Goal: Task Accomplishment & Management: Use online tool/utility

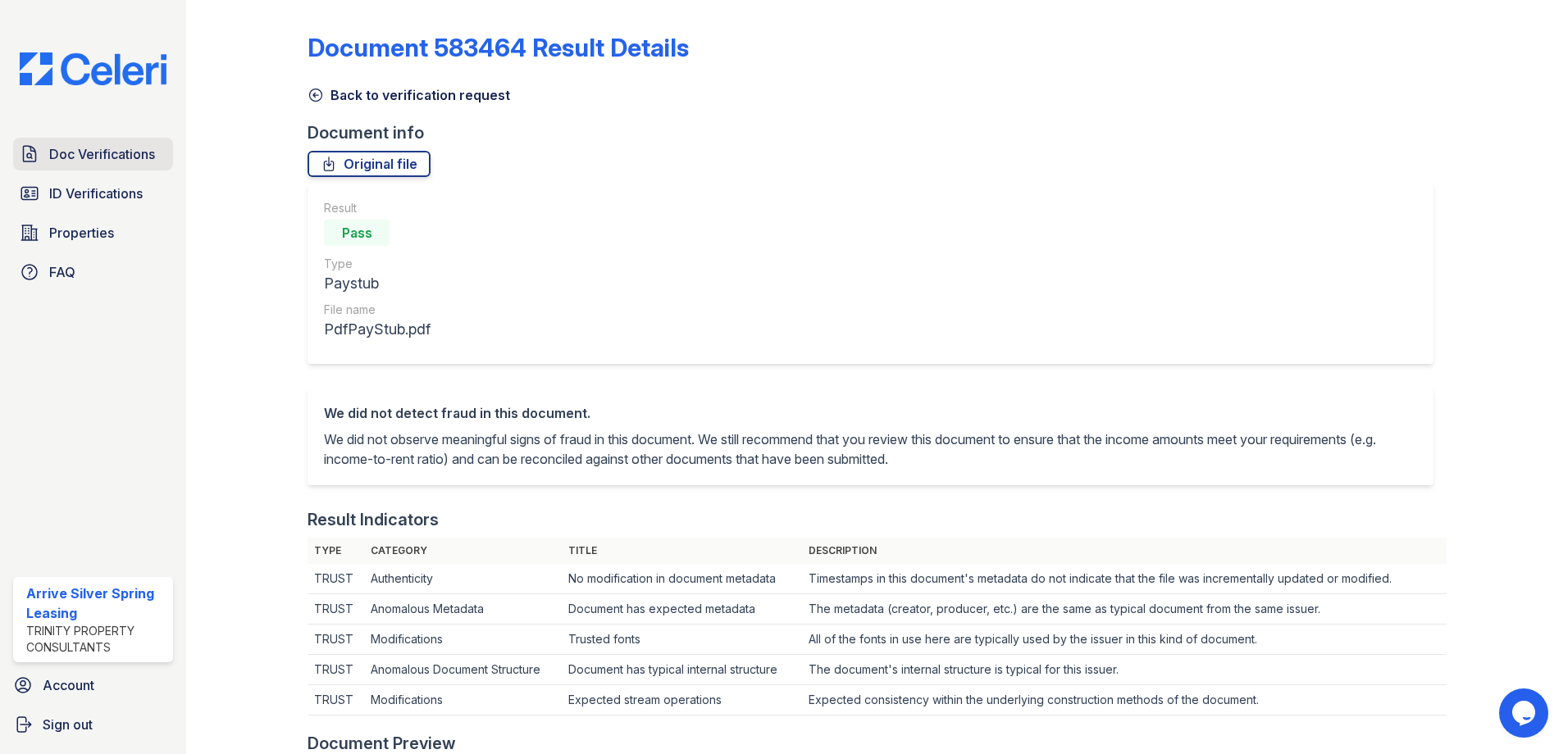
click at [140, 166] on link "Doc Verifications" at bounding box center [93, 154] width 160 height 32
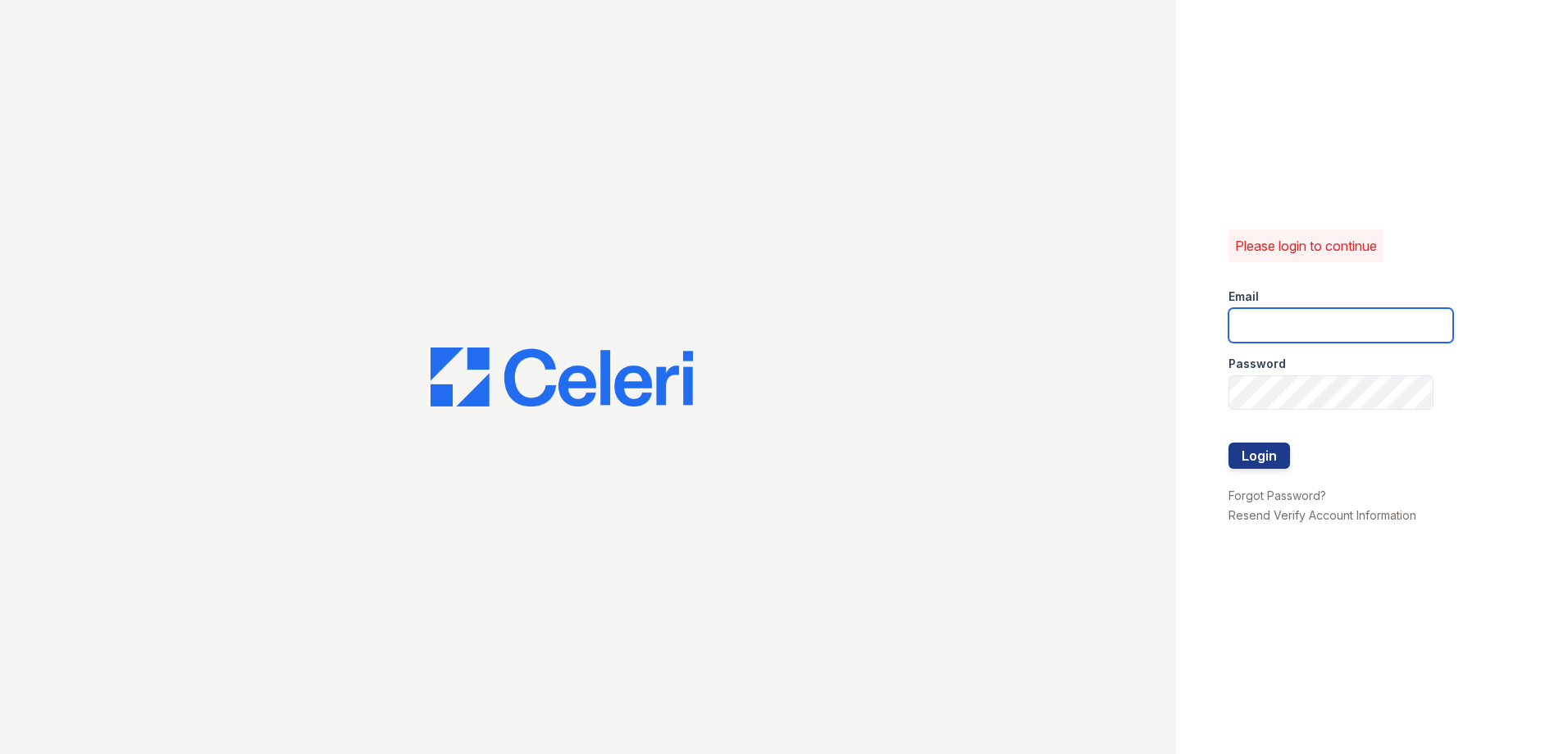
type input "[EMAIL_ADDRESS][DOMAIN_NAME]"
click at [1232, 460] on button "Login" at bounding box center [1259, 455] width 61 height 26
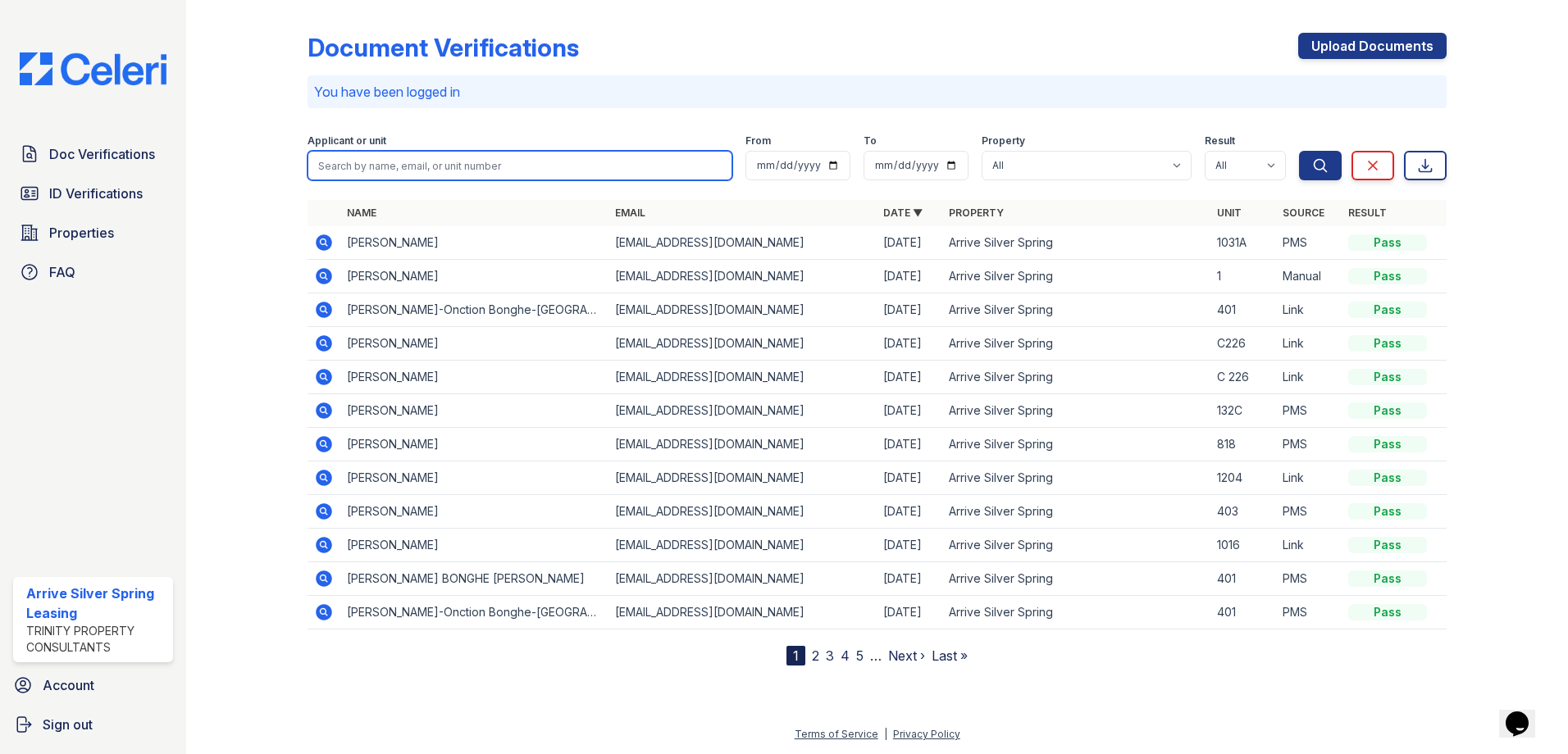
click at [457, 162] on input "search" at bounding box center [520, 165] width 425 height 30
type input "Sassi"
click at [1299, 151] on button "Search" at bounding box center [1320, 165] width 42 height 30
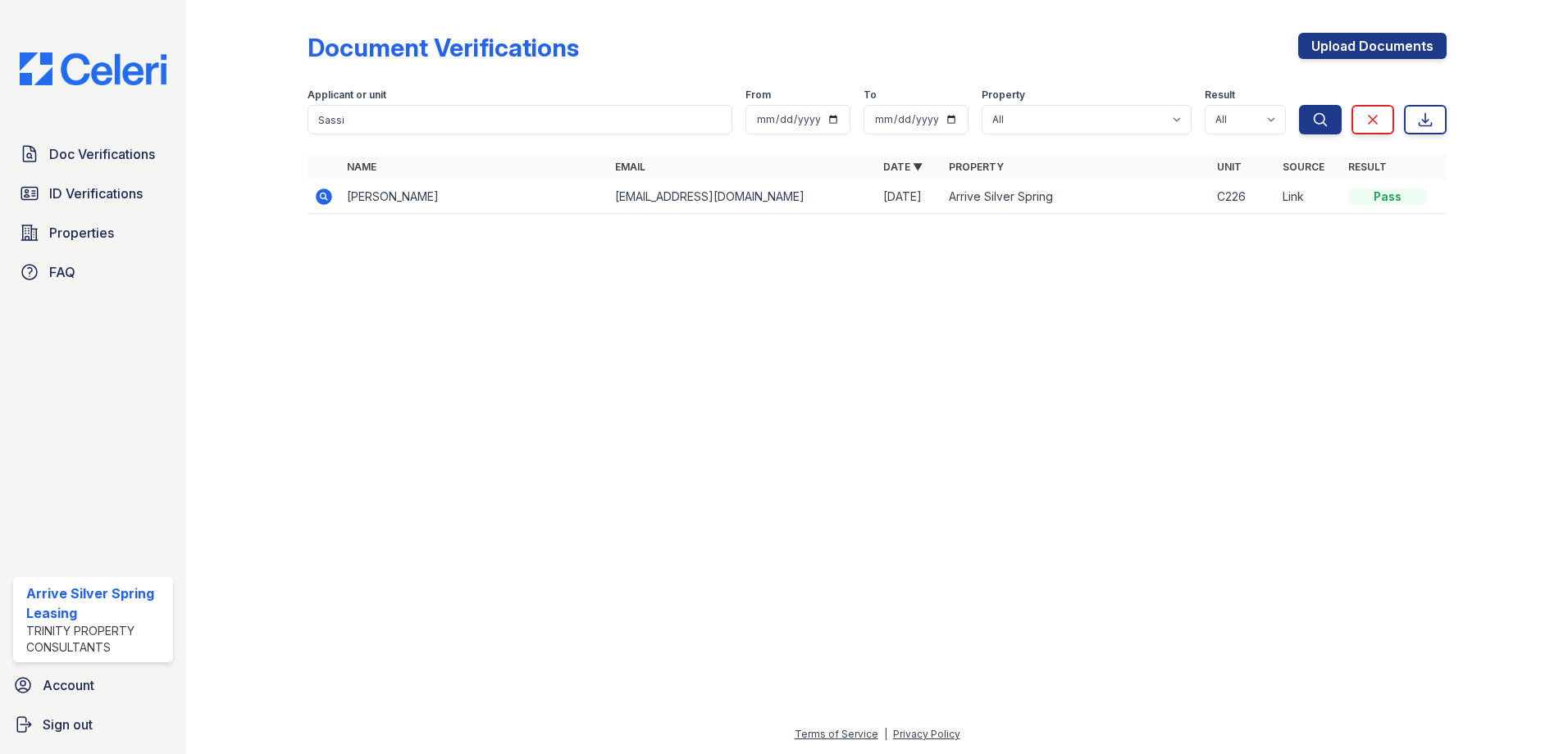
click at [328, 199] on icon at bounding box center [324, 197] width 16 height 16
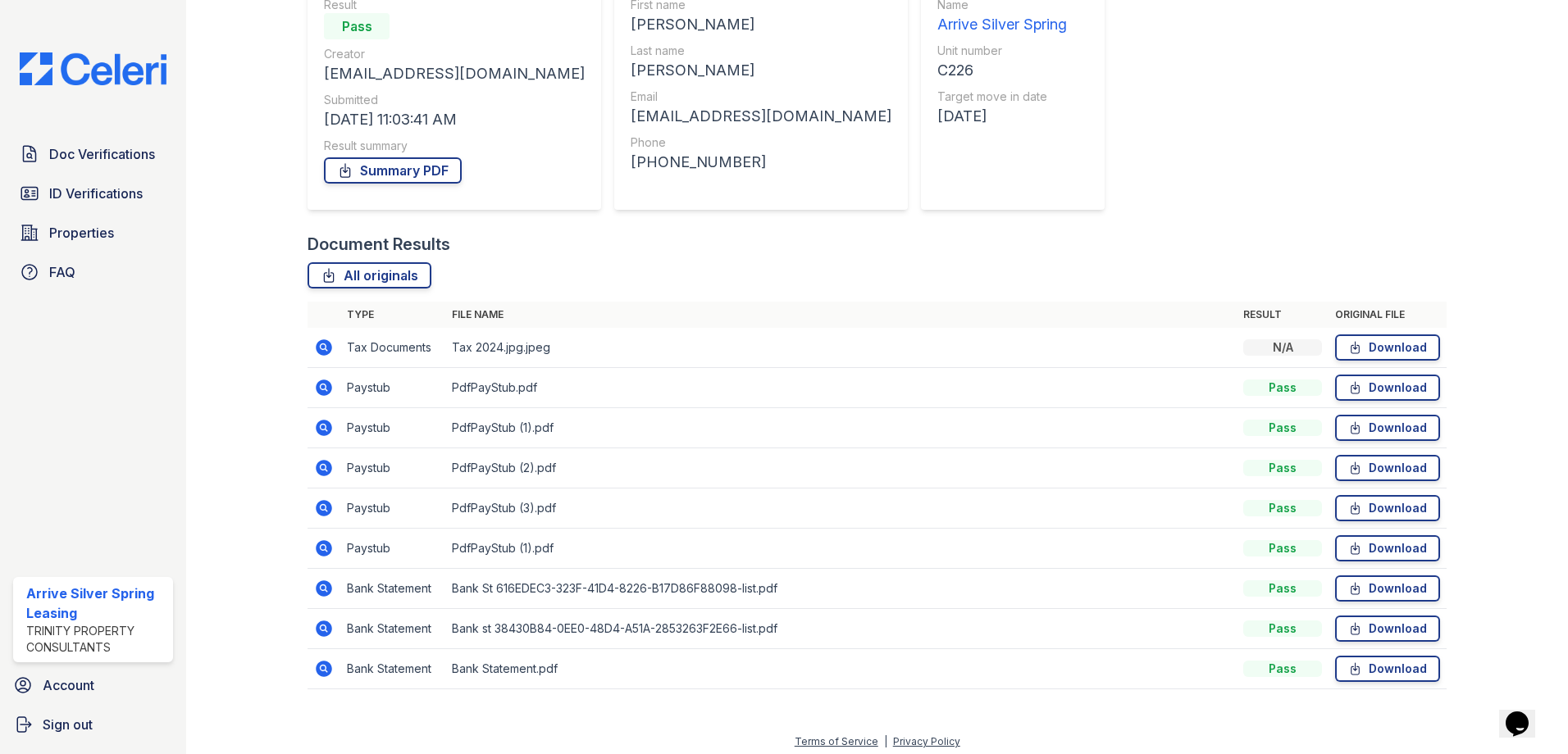
scroll to position [178, 0]
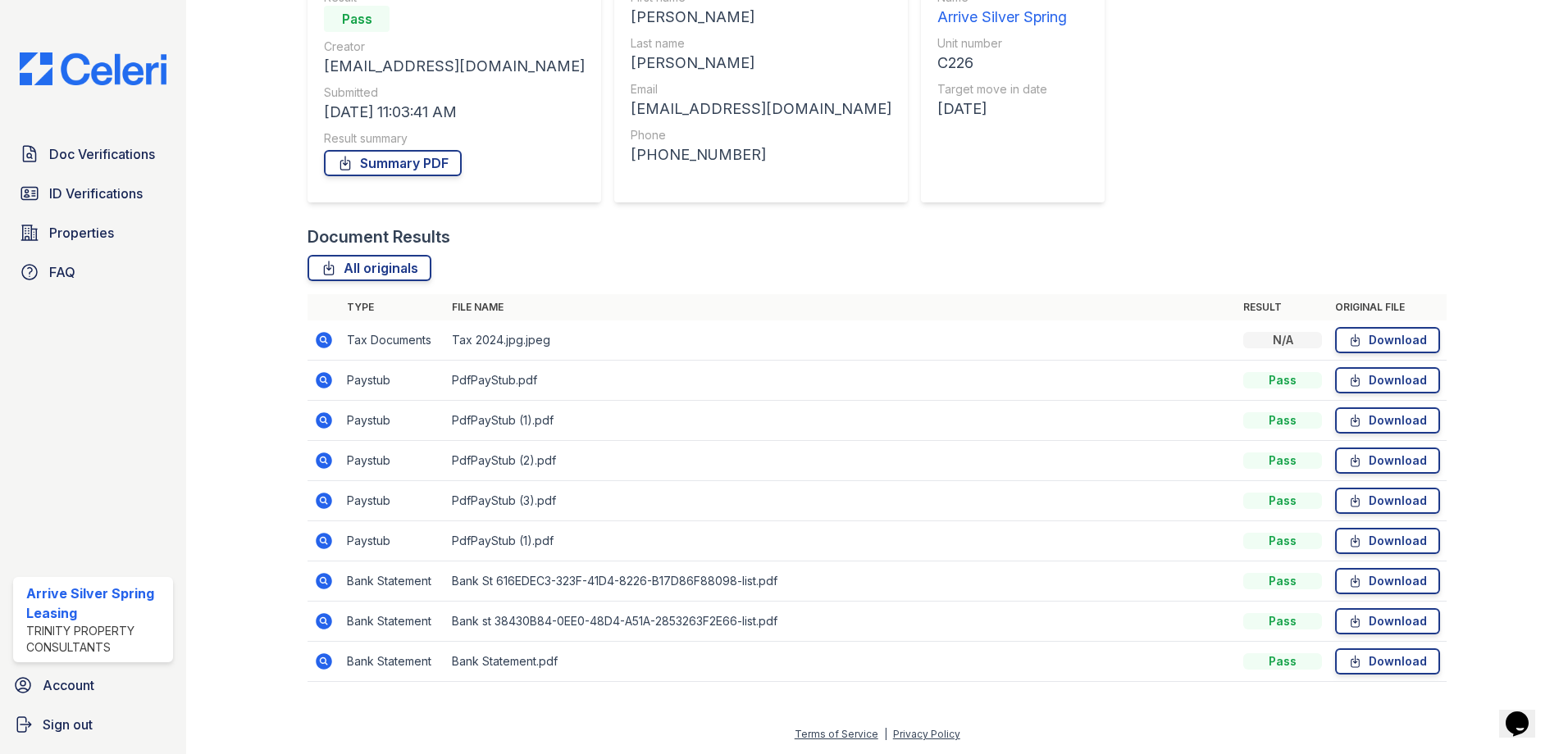
click at [323, 376] on icon at bounding box center [324, 381] width 20 height 20
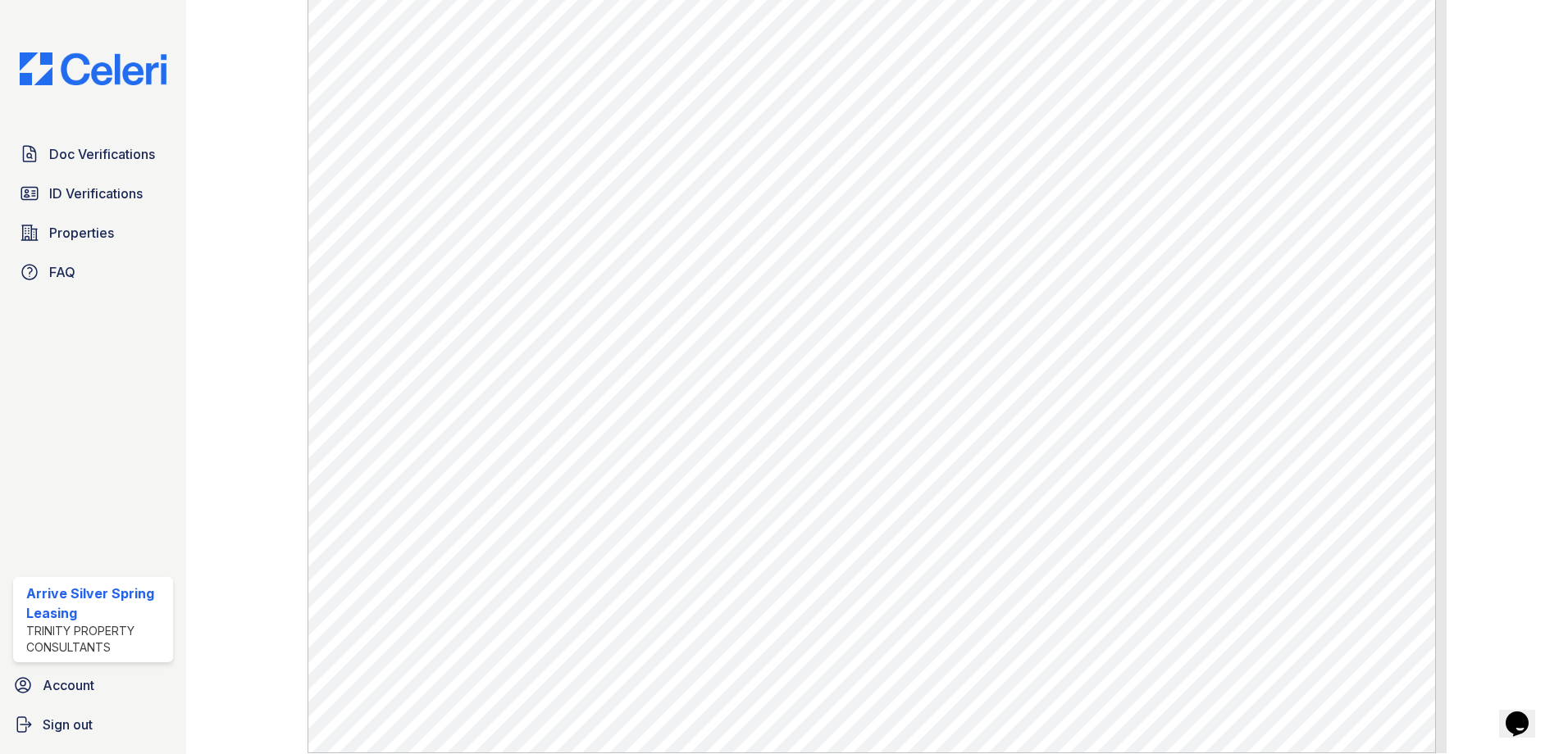
scroll to position [735, 0]
click at [122, 147] on span "Doc Verifications" at bounding box center [102, 154] width 106 height 20
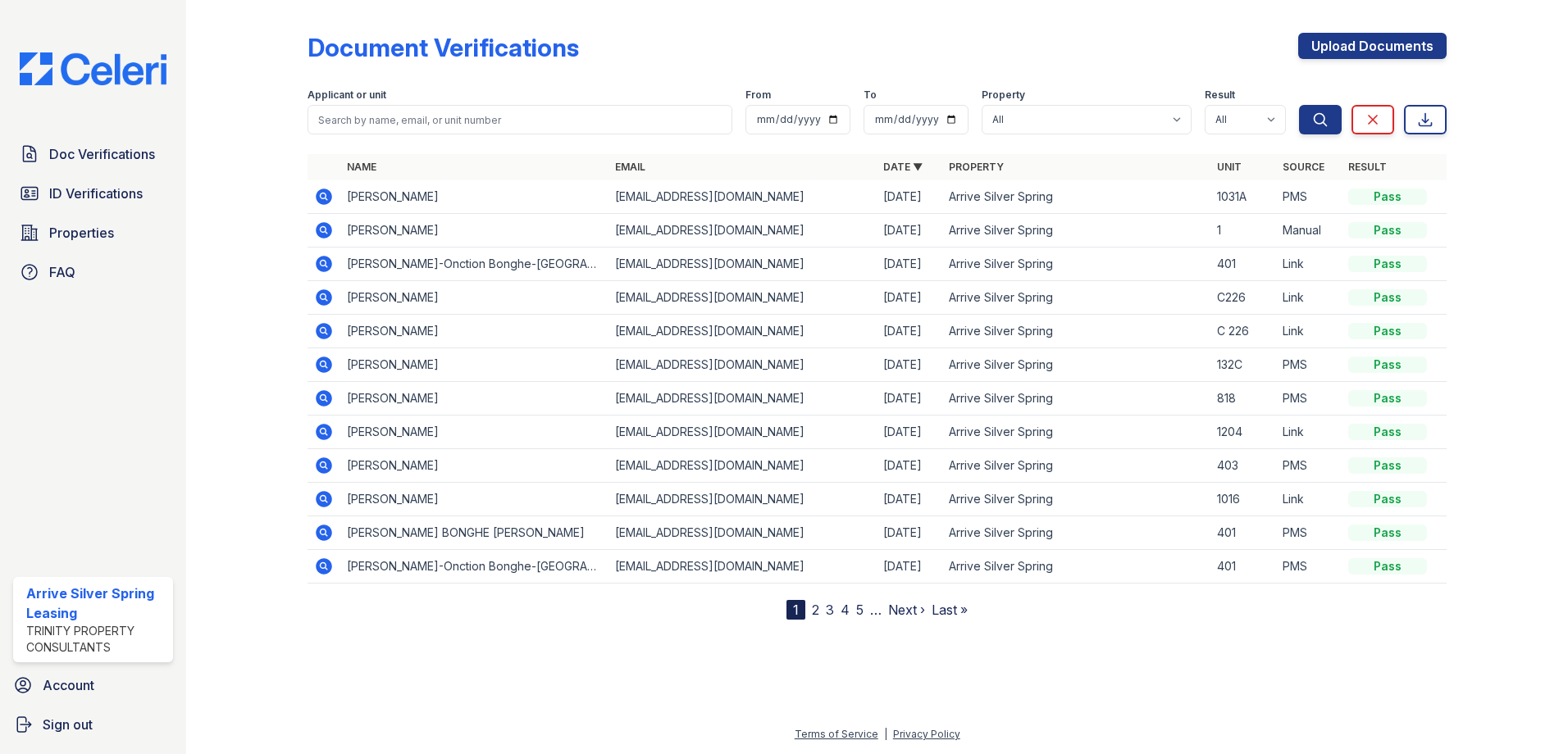
click at [320, 300] on icon at bounding box center [324, 298] width 16 height 16
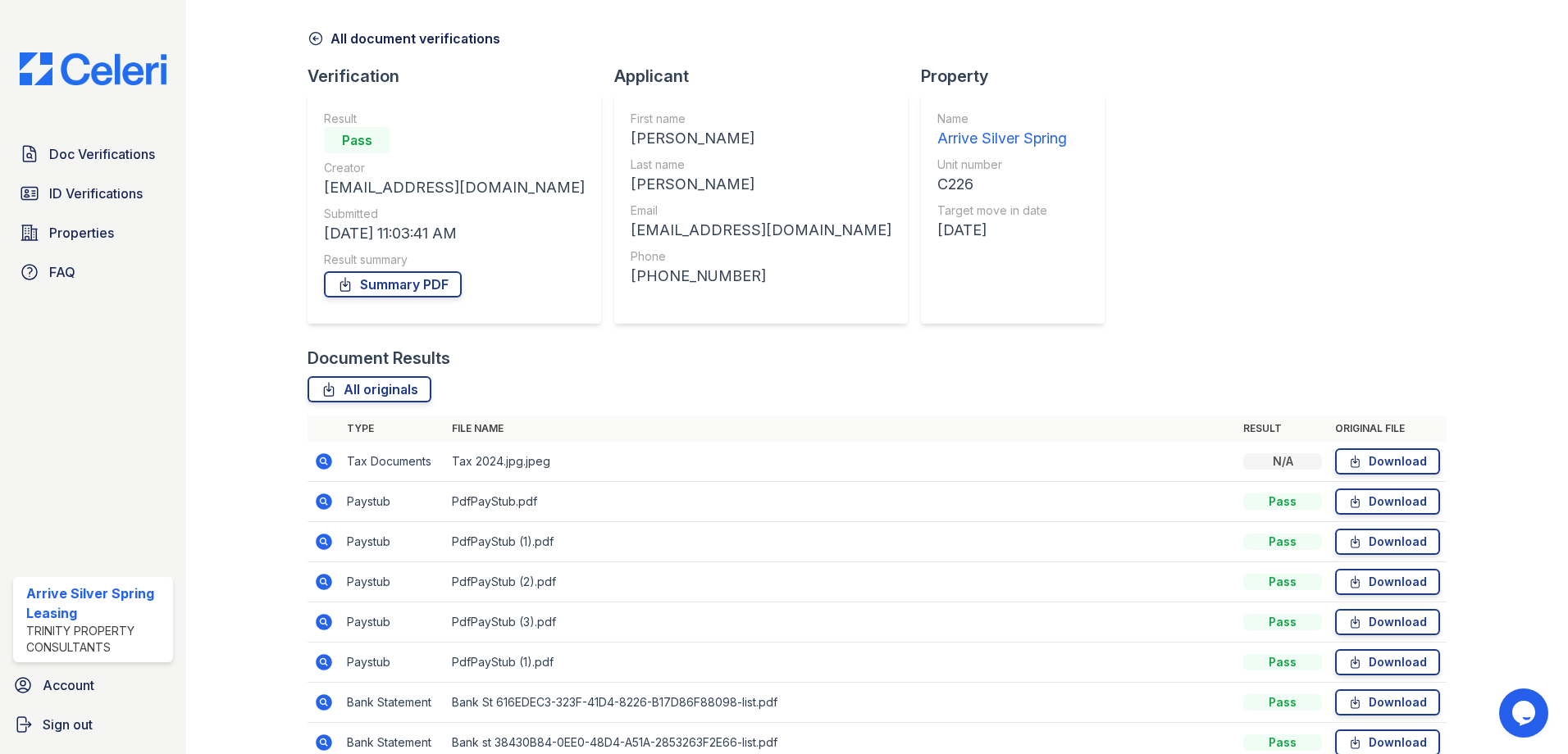
scroll to position [82, 0]
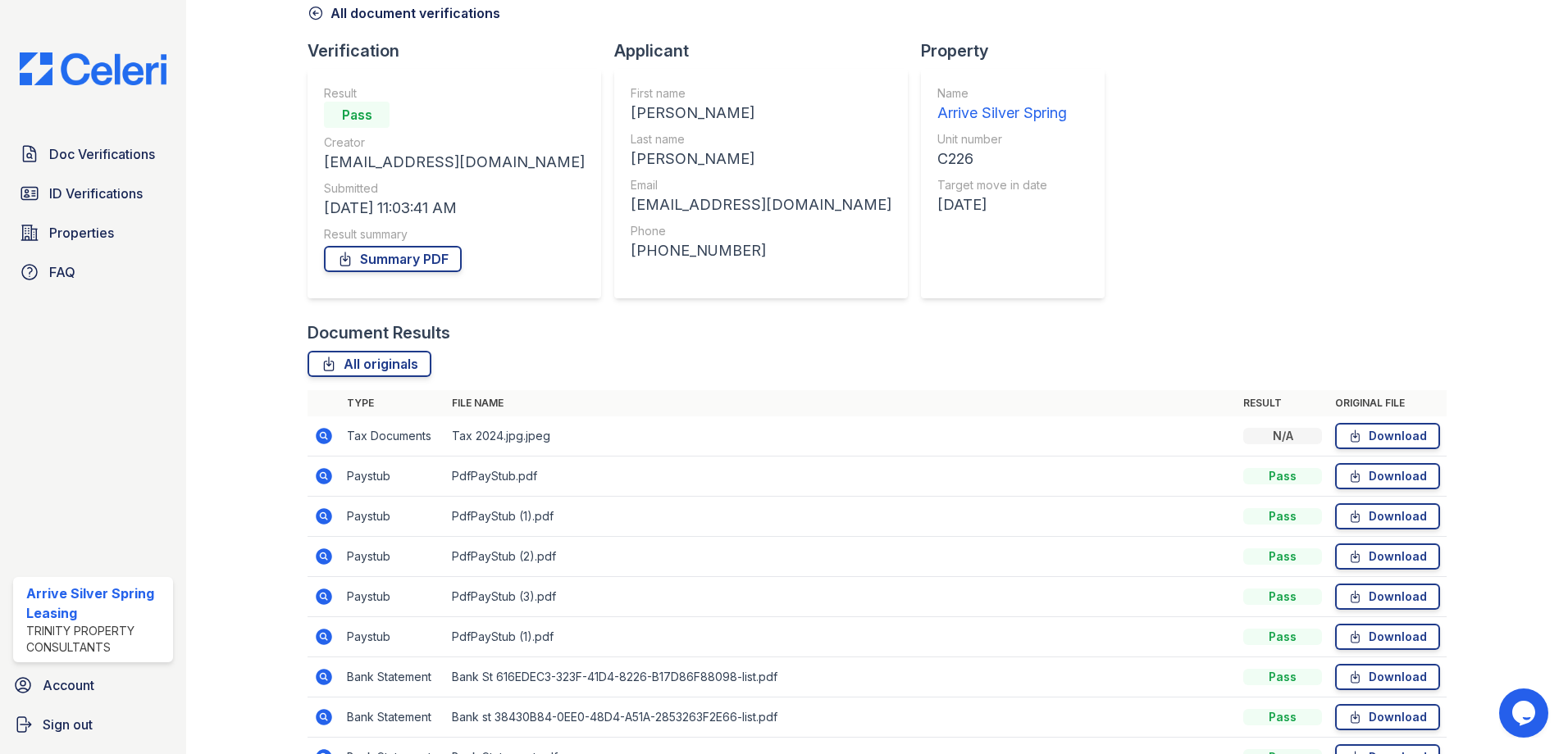
click at [323, 517] on icon at bounding box center [322, 515] width 5 height 5
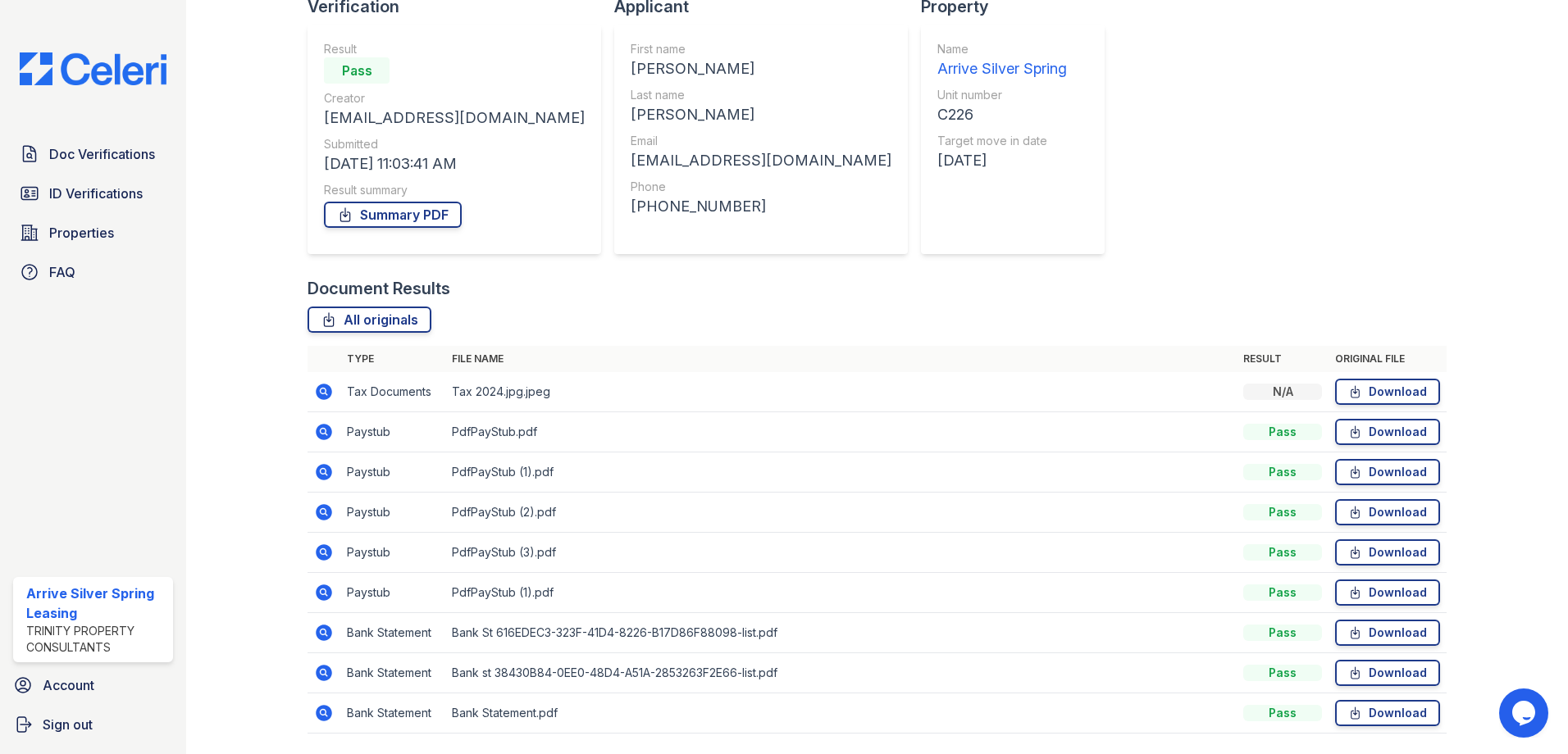
scroll to position [178, 0]
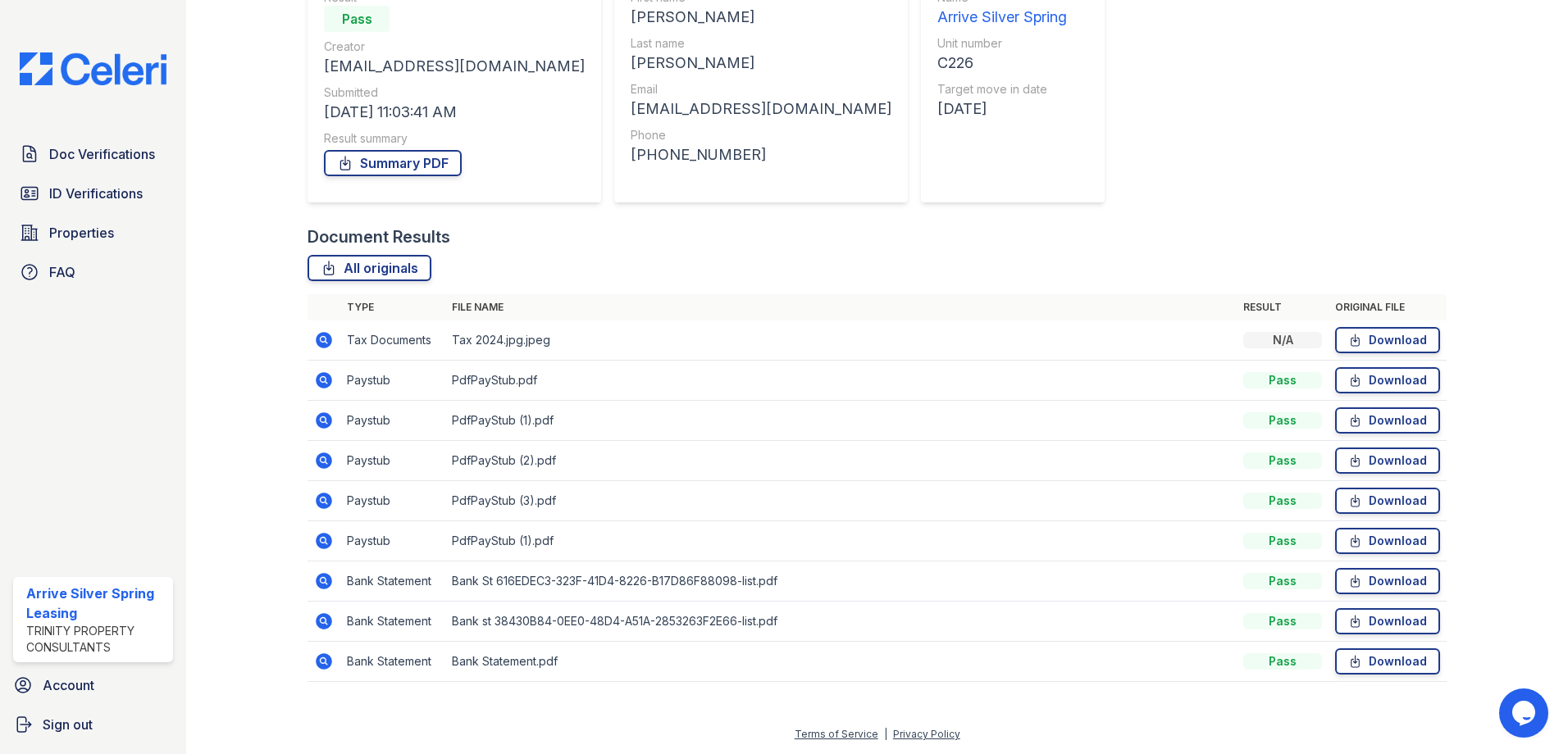
click at [324, 538] on icon at bounding box center [324, 541] width 20 height 20
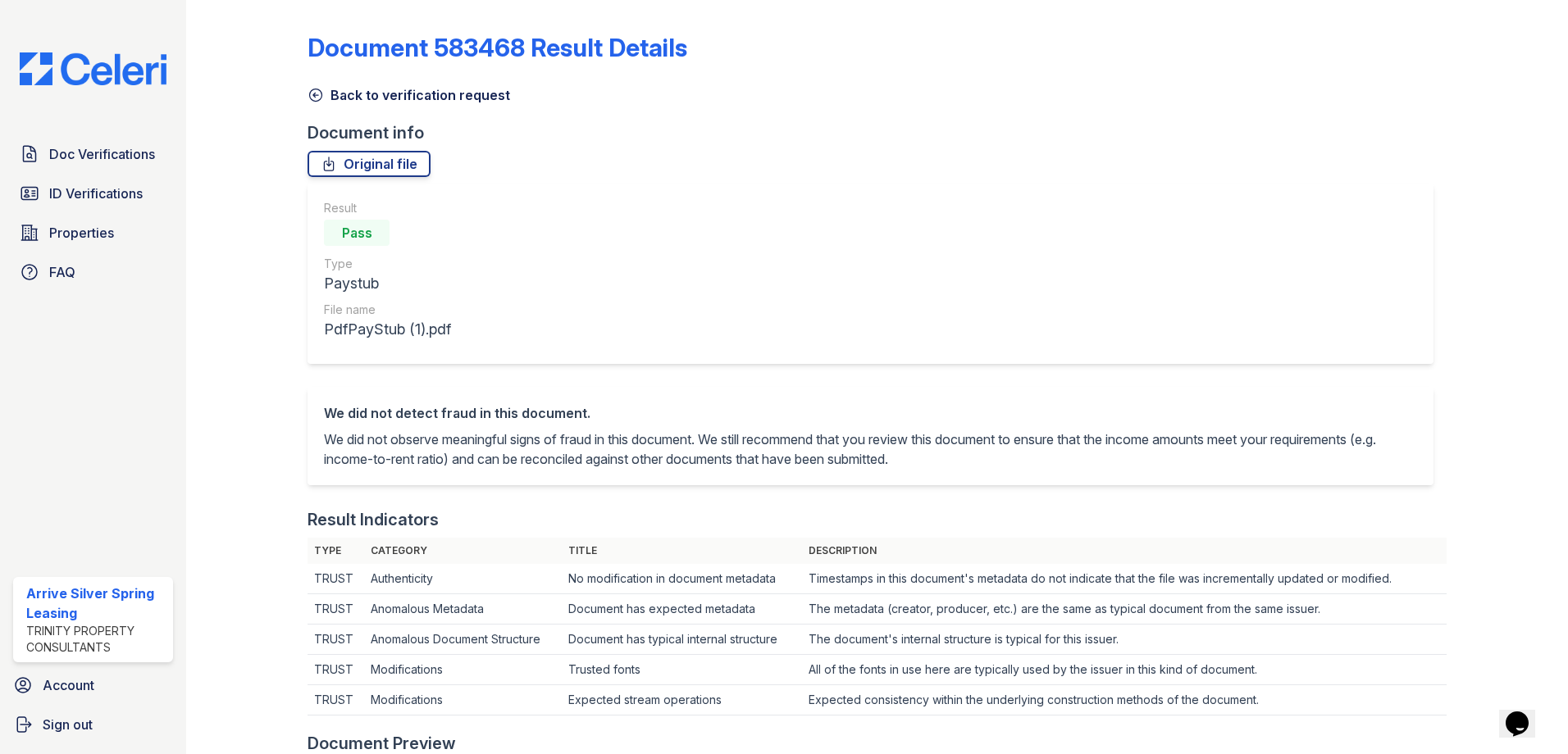
scroll to position [817, 0]
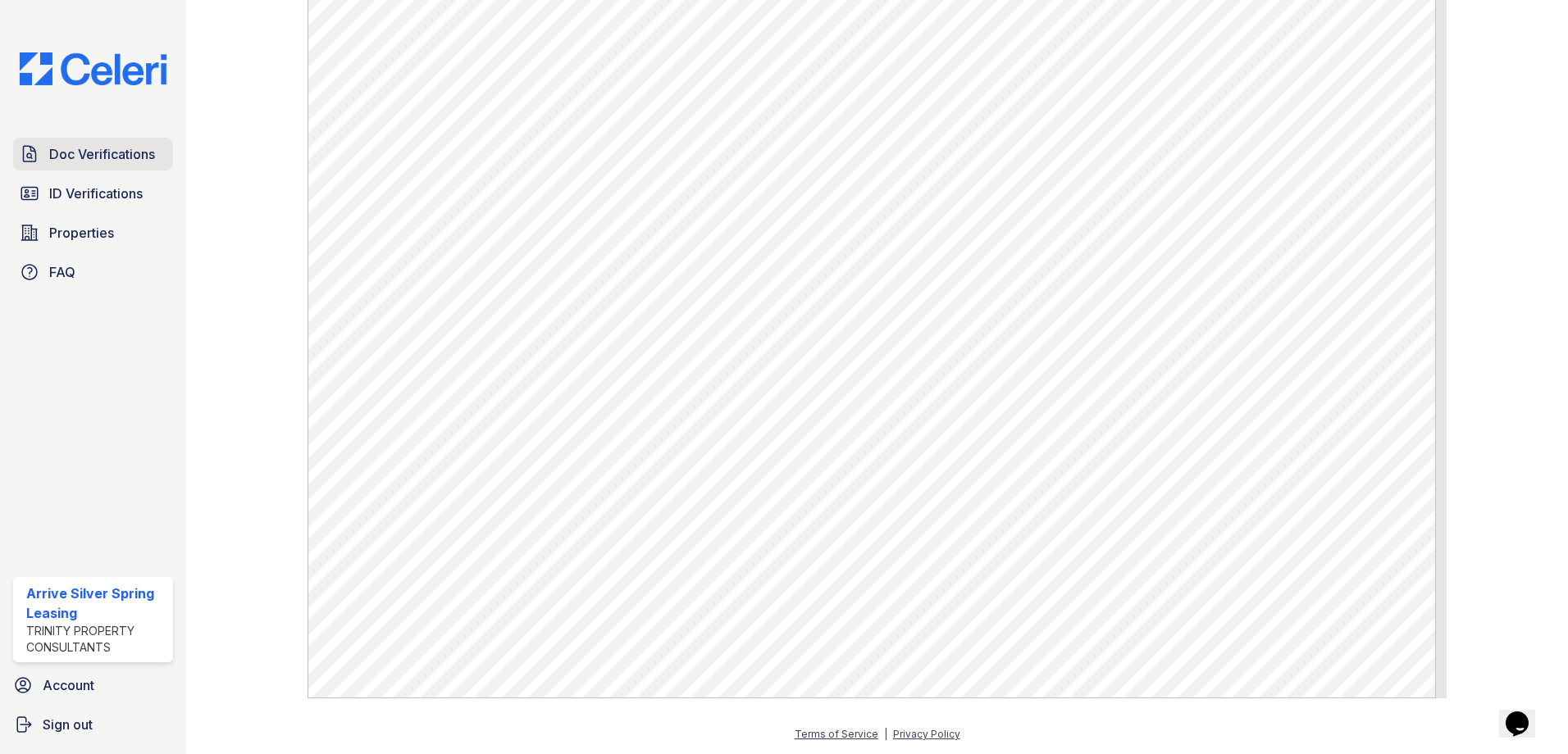
click at [95, 147] on span "Doc Verifications" at bounding box center [102, 154] width 106 height 20
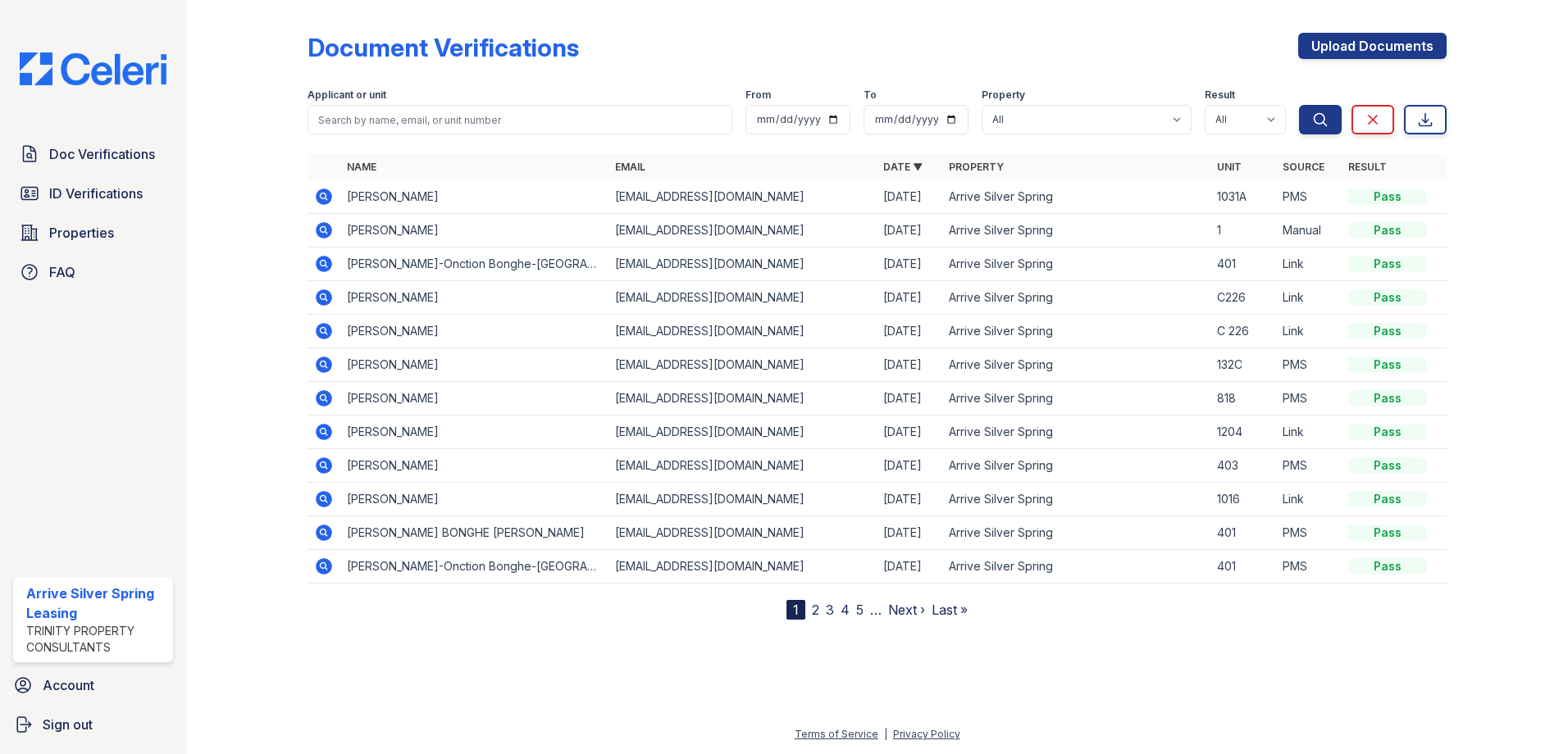
click at [324, 299] on icon at bounding box center [322, 296] width 5 height 5
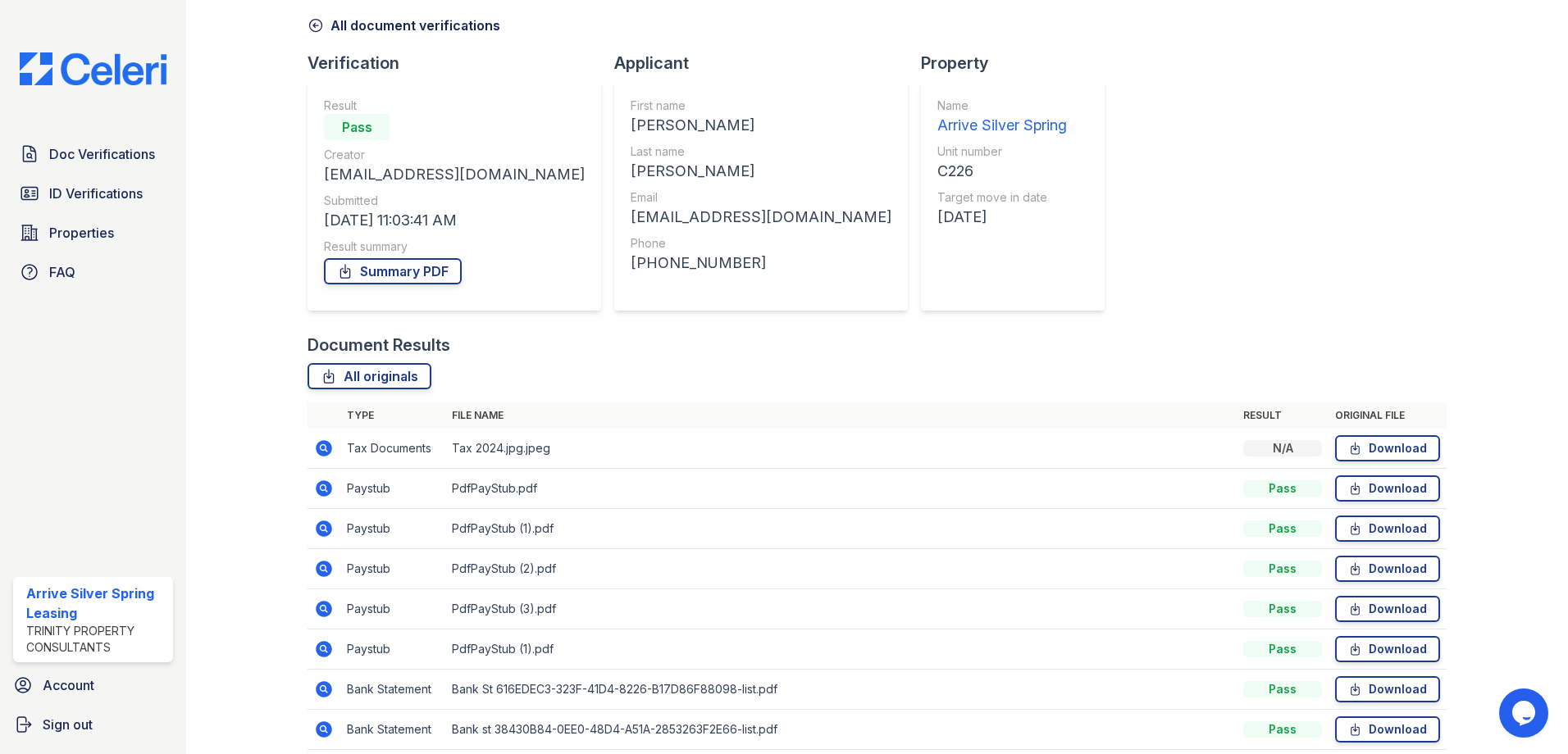
scroll to position [178, 0]
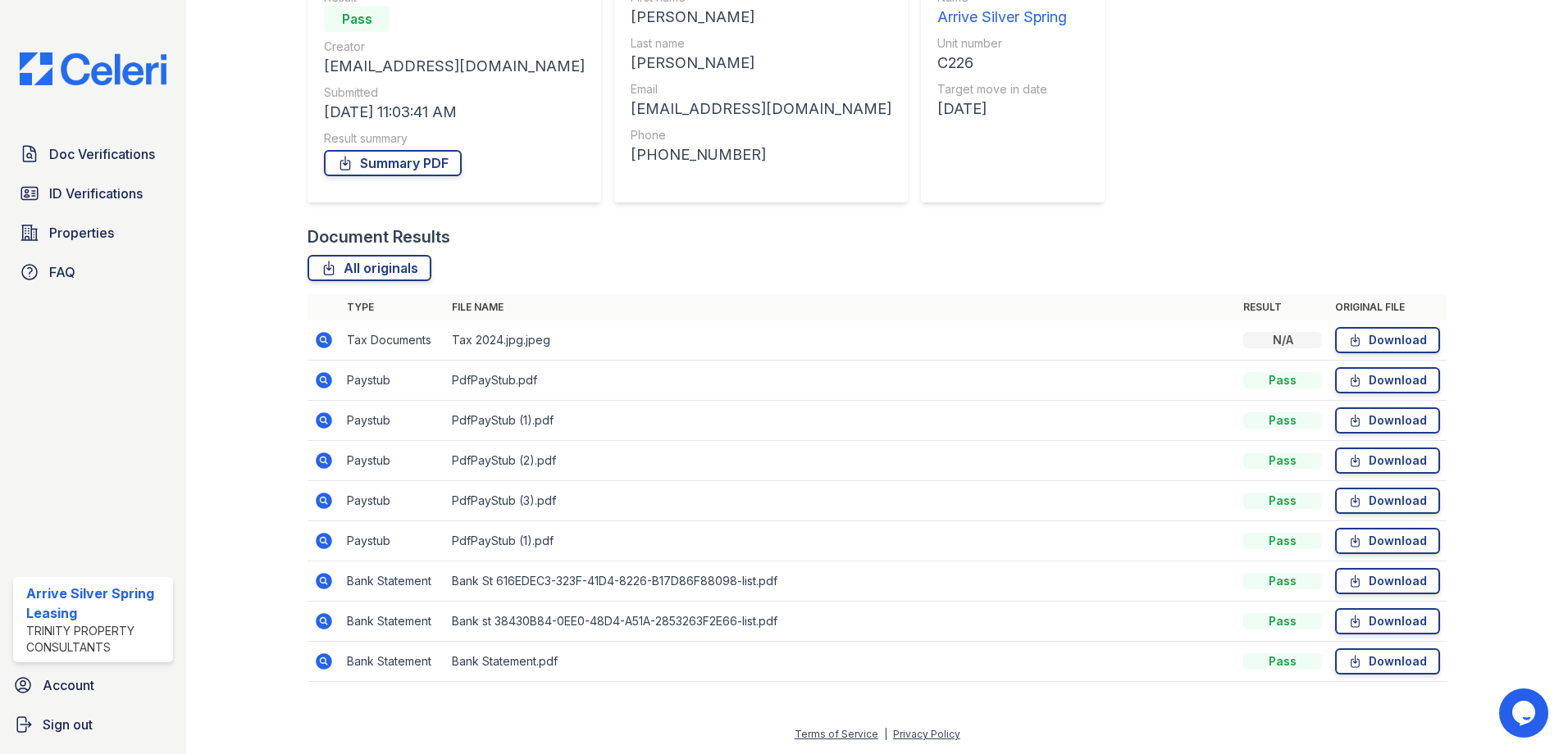
click at [327, 538] on icon at bounding box center [324, 541] width 16 height 16
